Goal: Task Accomplishment & Management: Use online tool/utility

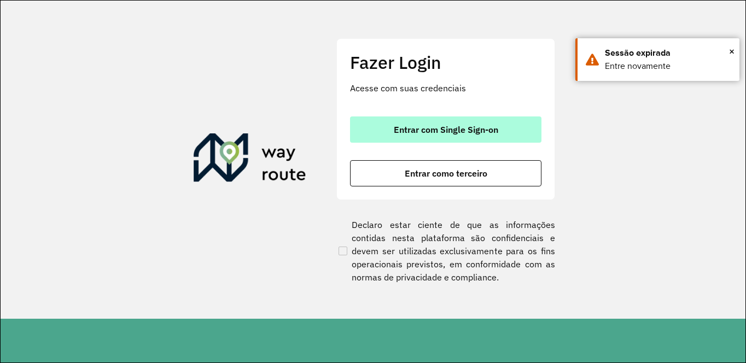
click at [419, 139] on button "Entrar com Single Sign-on" at bounding box center [445, 129] width 191 height 26
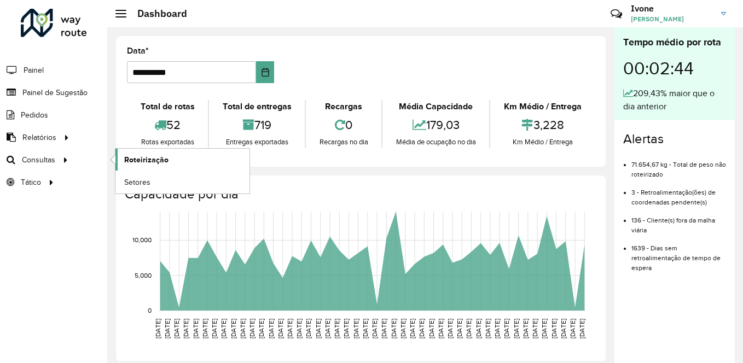
click at [165, 158] on span "Roteirização" at bounding box center [146, 159] width 44 height 11
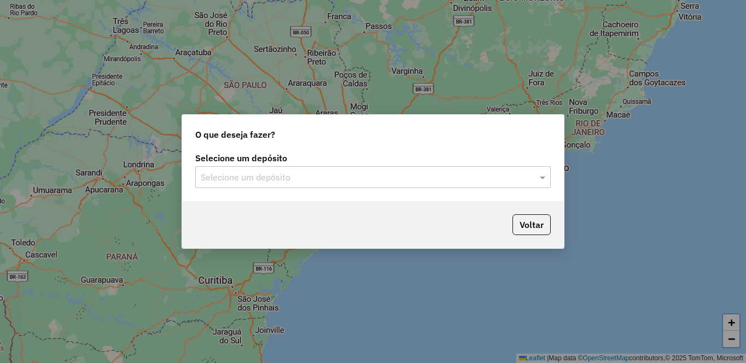
click at [307, 176] on input "text" at bounding box center [362, 177] width 323 height 13
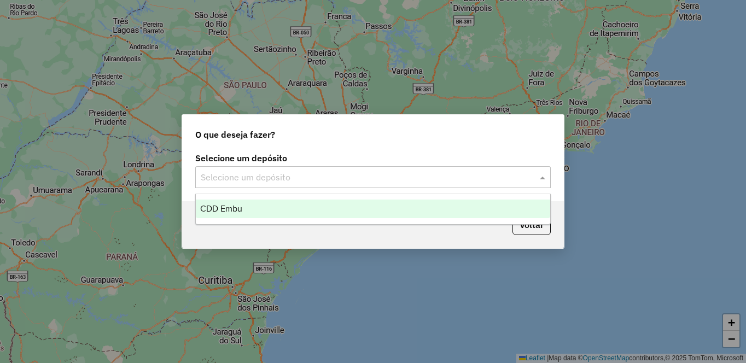
click at [214, 215] on div "CDD Embu" at bounding box center [373, 209] width 354 height 19
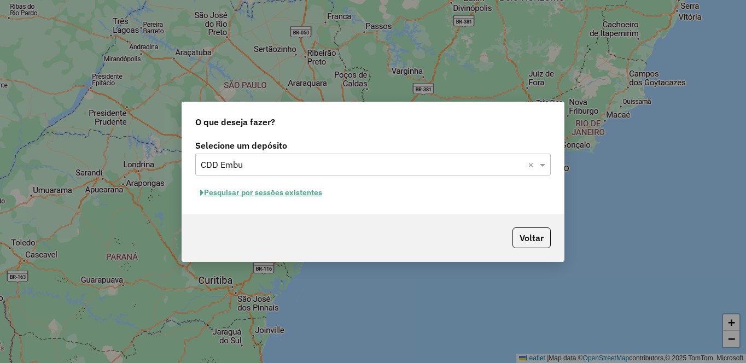
click at [269, 196] on button "Pesquisar por sessões existentes" at bounding box center [261, 192] width 132 height 17
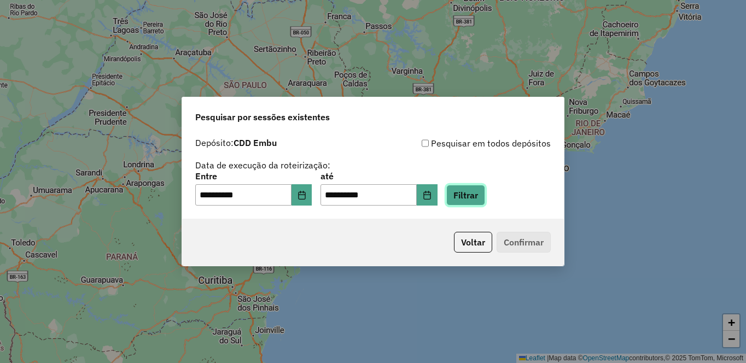
click at [485, 191] on button "Filtrar" at bounding box center [465, 195] width 39 height 21
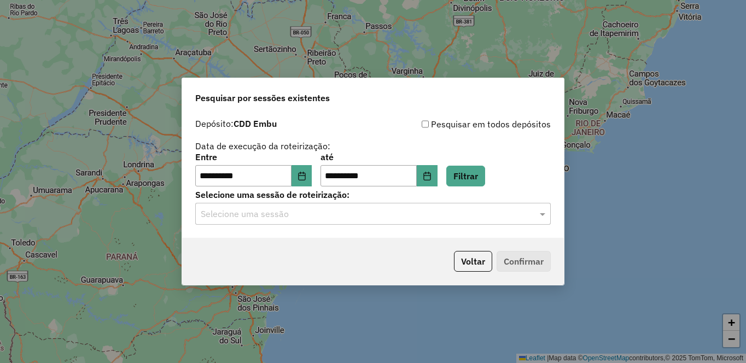
click at [269, 219] on input "text" at bounding box center [362, 214] width 323 height 13
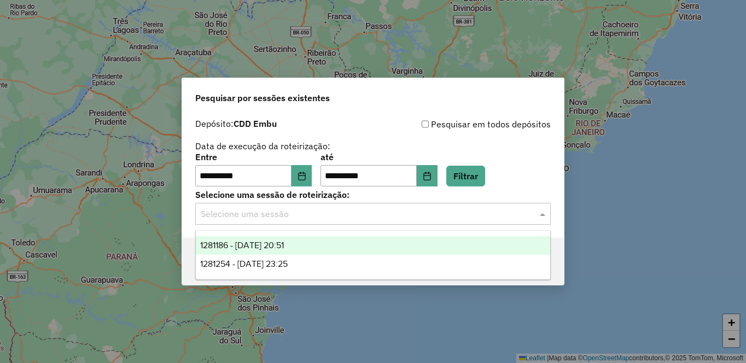
click at [239, 244] on span "1281186 - 23/09/2025 20:51" at bounding box center [242, 245] width 84 height 9
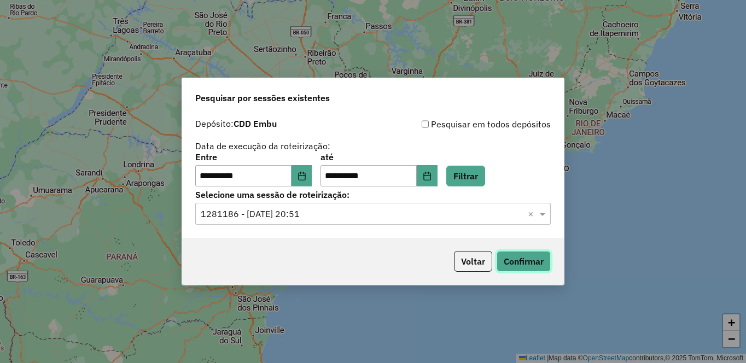
click at [523, 261] on button "Confirmar" at bounding box center [524, 261] width 54 height 21
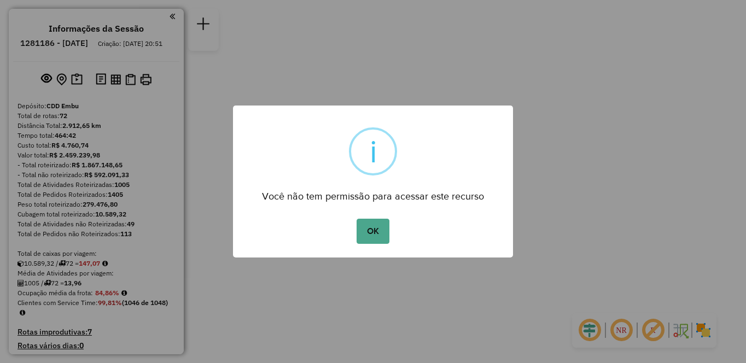
click at [357, 219] on button "OK" at bounding box center [373, 231] width 32 height 25
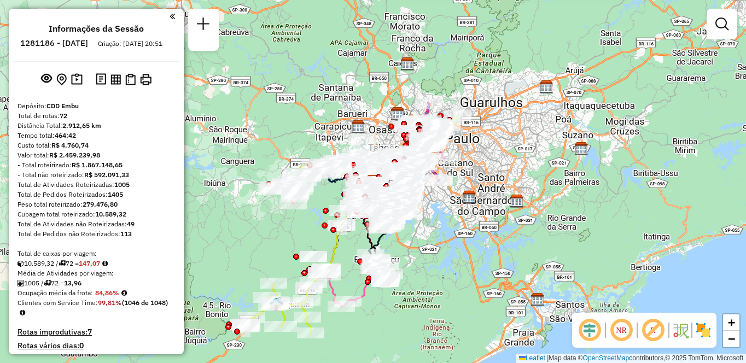
click at [709, 329] on img at bounding box center [704, 331] width 18 height 18
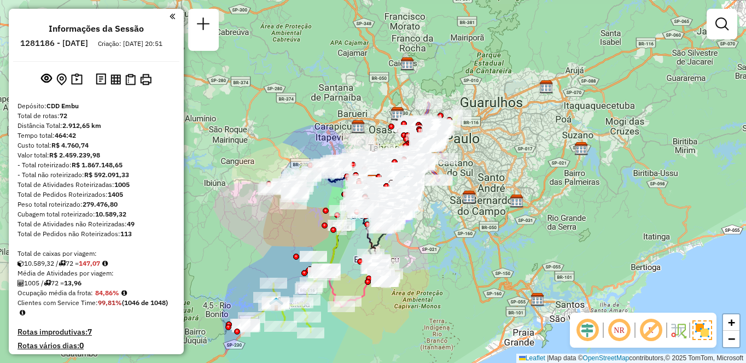
click at [642, 333] on em at bounding box center [651, 330] width 26 height 26
click at [616, 333] on em at bounding box center [619, 330] width 26 height 26
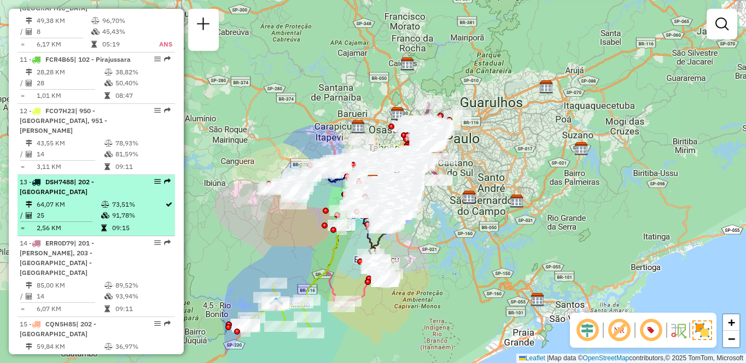
select select "**********"
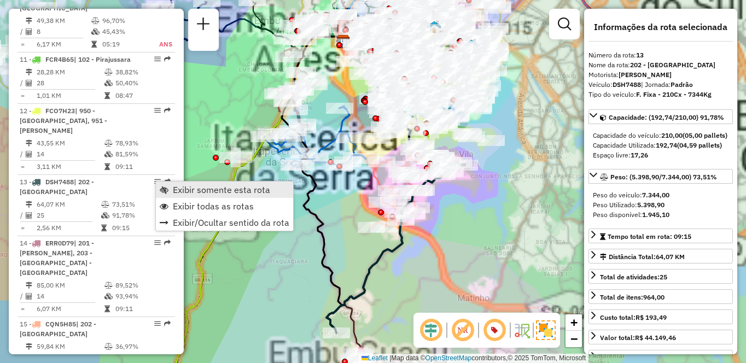
click at [174, 186] on span "Exibir somente esta rota" at bounding box center [221, 189] width 97 height 9
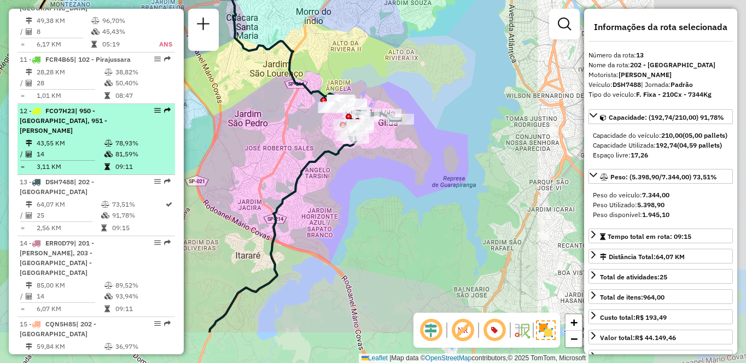
drag, startPoint x: 411, startPoint y: 192, endPoint x: 142, endPoint y: 125, distance: 277.4
click at [142, 125] on hb-router-mapa "Informações da Sessão 1281186 - [DATE] Criação: [DATE] 20:51 Depósito: CDD Embu…" at bounding box center [373, 181] width 746 height 363
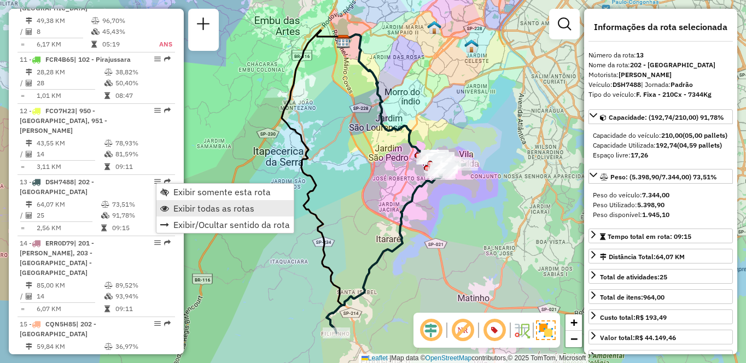
click at [173, 211] on span "Exibir todas as rotas" at bounding box center [213, 208] width 81 height 9
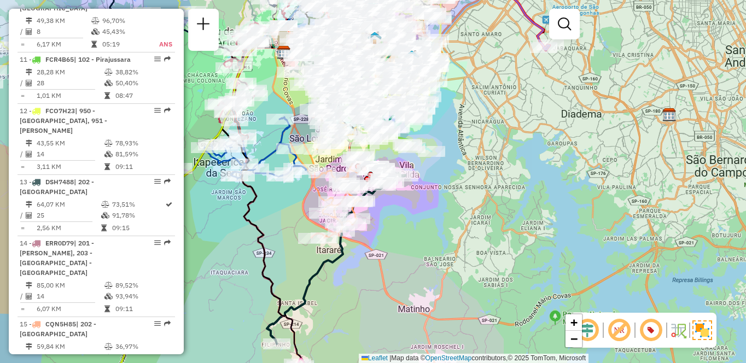
drag, startPoint x: 324, startPoint y: 213, endPoint x: 265, endPoint y: 224, distance: 60.6
click at [265, 224] on div "Janela de atendimento Grade de atendimento Capacidade Transportadoras Veículos …" at bounding box center [373, 181] width 746 height 363
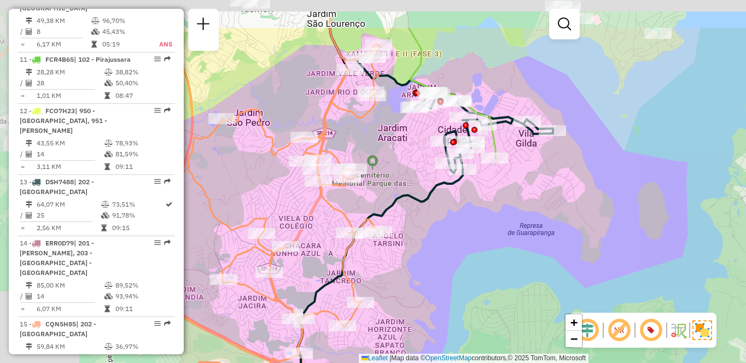
drag, startPoint x: 382, startPoint y: 95, endPoint x: 641, endPoint y: 161, distance: 267.5
click at [641, 161] on div "Janela de atendimento Grade de atendimento Capacidade Transportadoras Veículos …" at bounding box center [373, 181] width 746 height 363
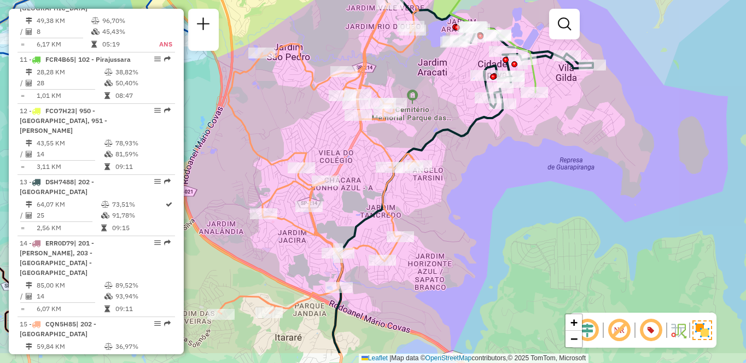
drag, startPoint x: 253, startPoint y: 160, endPoint x: 267, endPoint y: 118, distance: 44.6
click at [267, 118] on div "Janela de atendimento Grade de atendimento Capacidade Transportadoras Veículos …" at bounding box center [373, 181] width 746 height 363
